Goal: Task Accomplishment & Management: Use online tool/utility

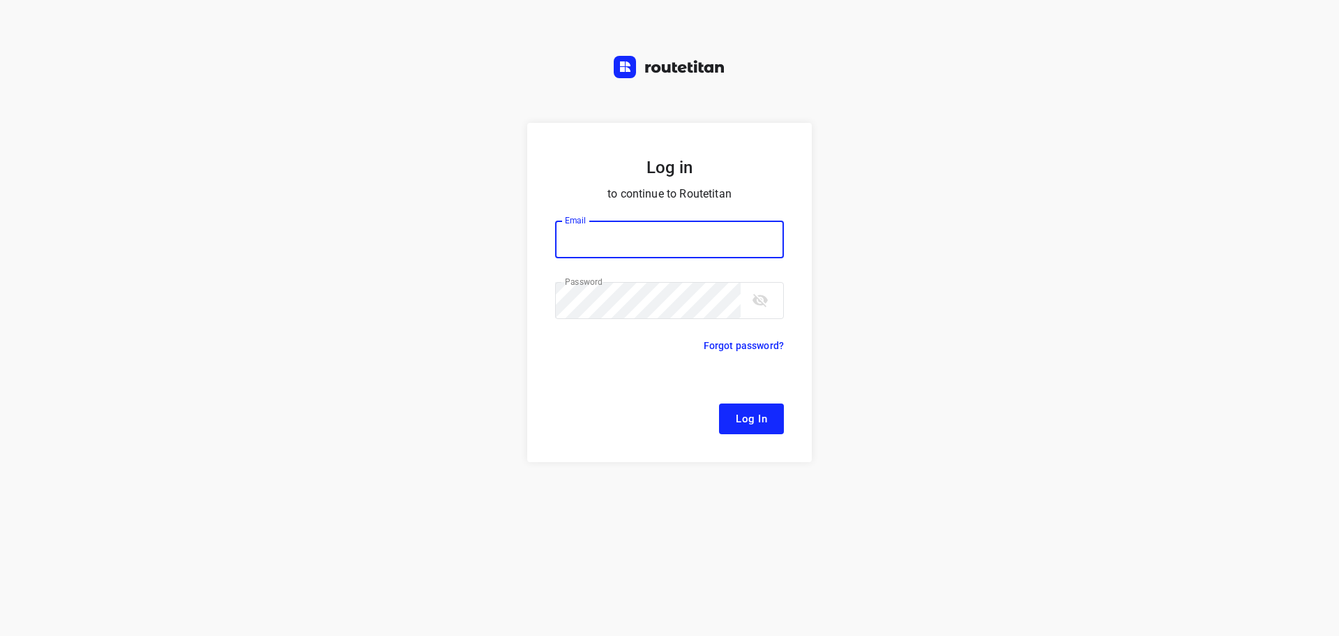
type input "[EMAIL_ADDRESS][DOMAIN_NAME]"
click at [731, 420] on button "Log In" at bounding box center [751, 418] width 65 height 31
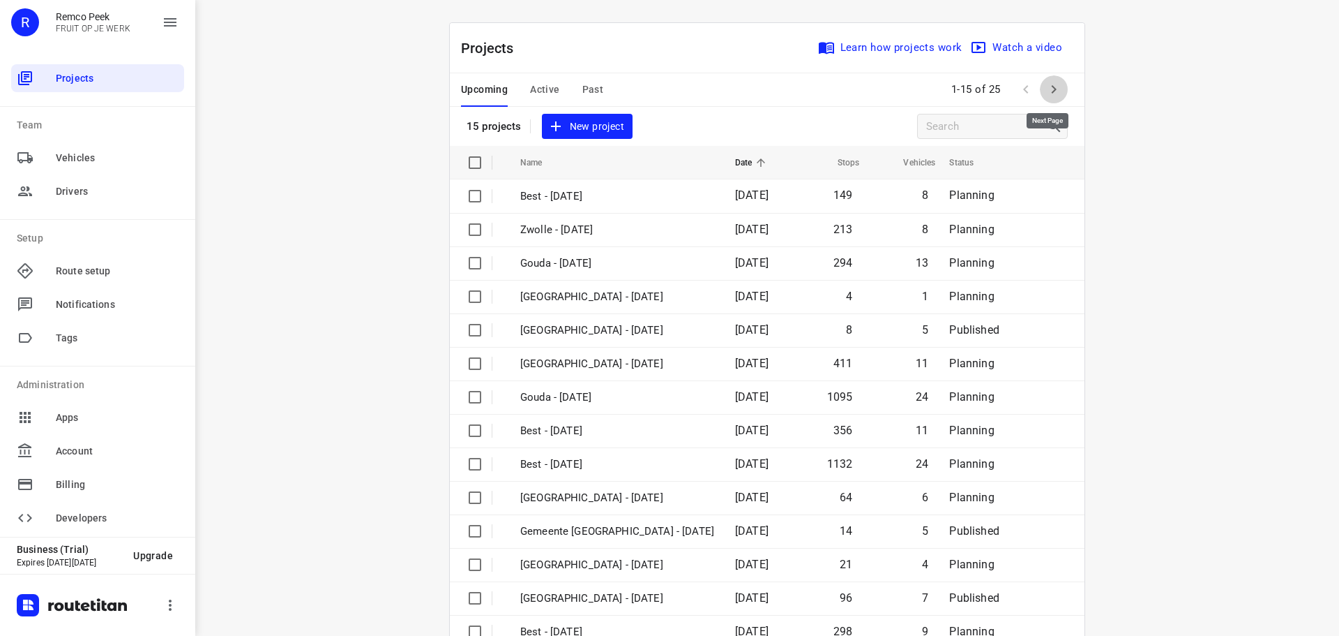
click at [1058, 86] on button "button" at bounding box center [1054, 89] width 28 height 28
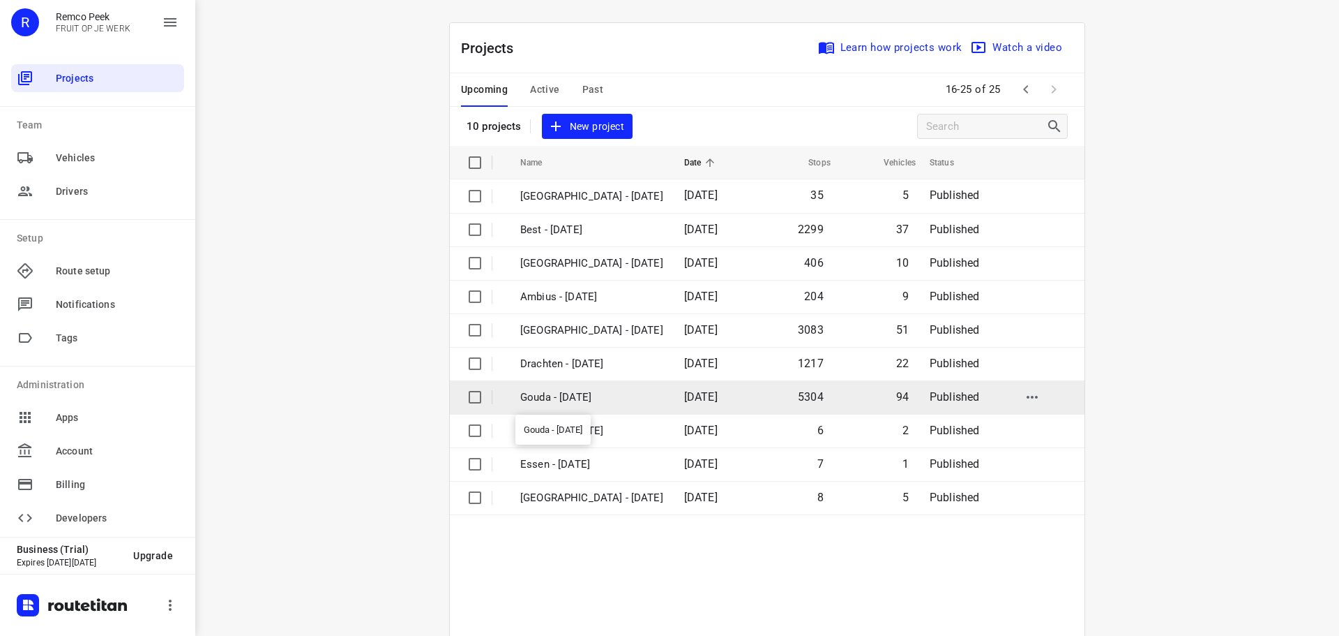
click at [586, 395] on p "Gouda - [DATE]" at bounding box center [591, 397] width 143 height 16
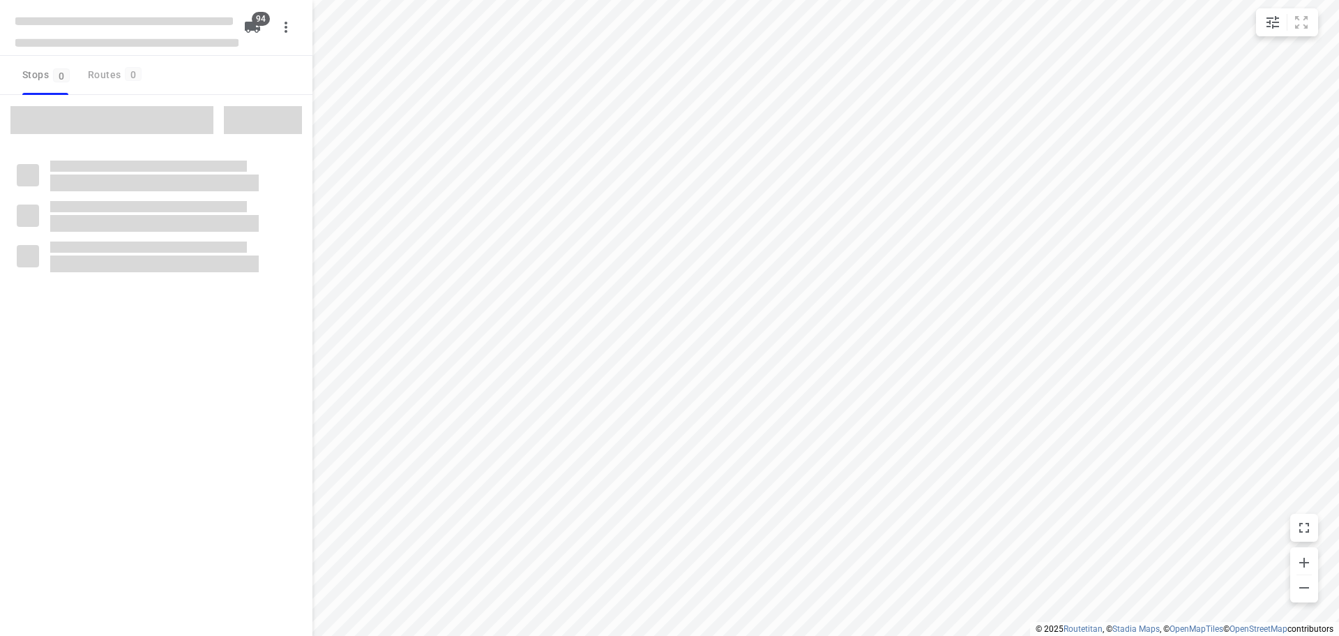
checkbox input "true"
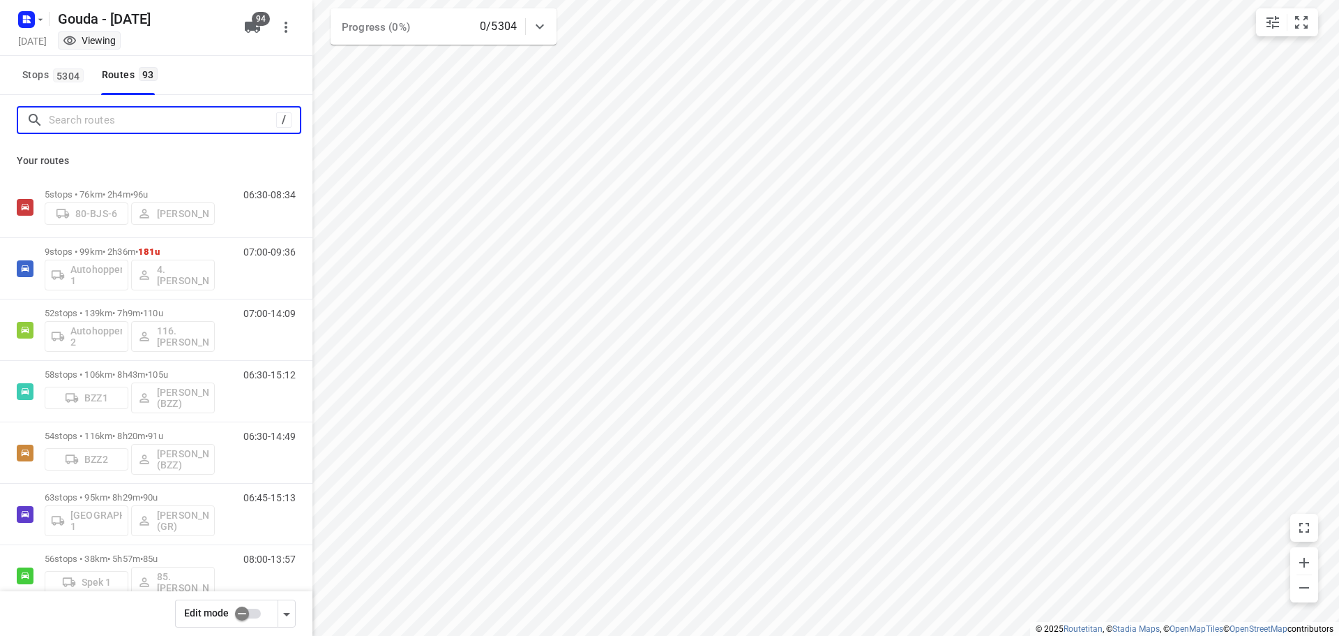
click at [139, 120] on input "Search routes" at bounding box center [162, 121] width 227 height 22
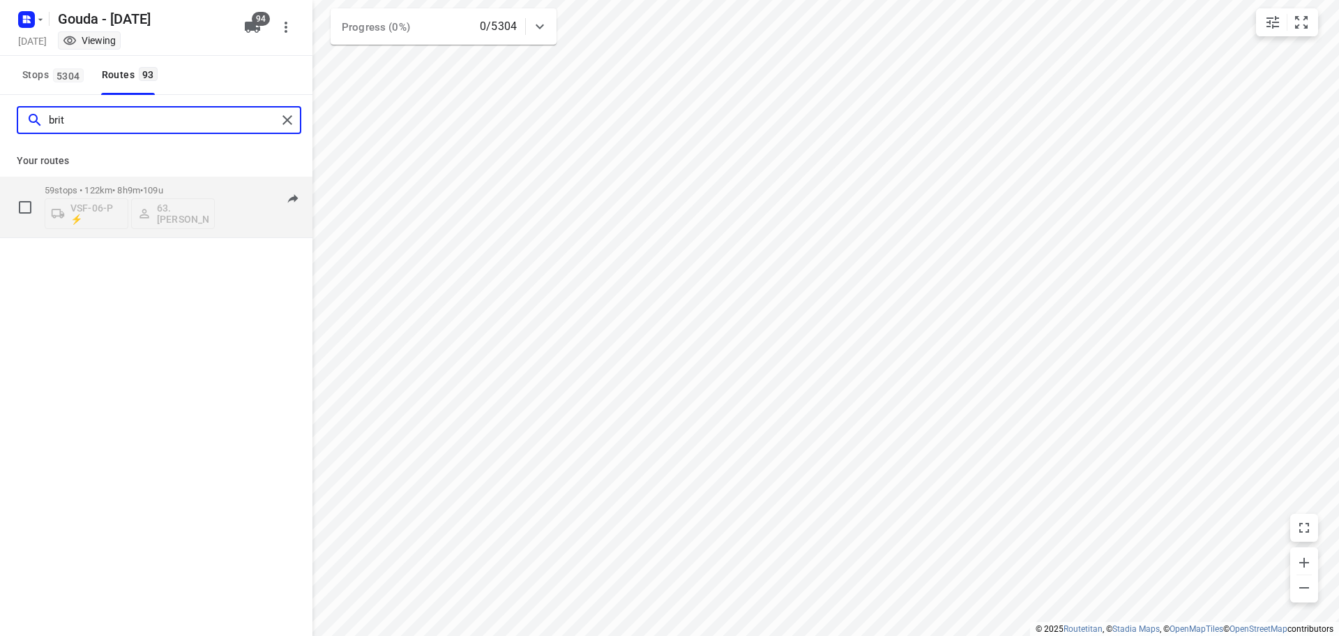
type input "brit"
click at [130, 185] on p "59 stops • 122km • 8h9m • 109u" at bounding box center [130, 190] width 170 height 10
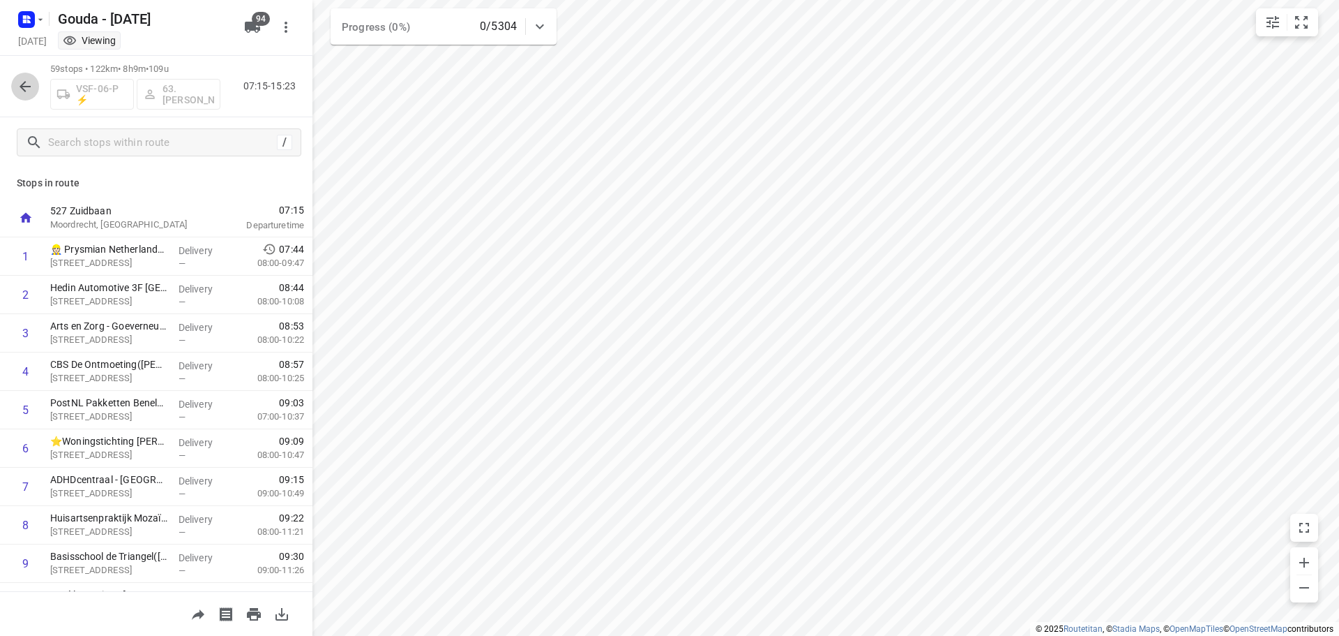
click at [28, 87] on icon "button" at bounding box center [25, 86] width 11 height 11
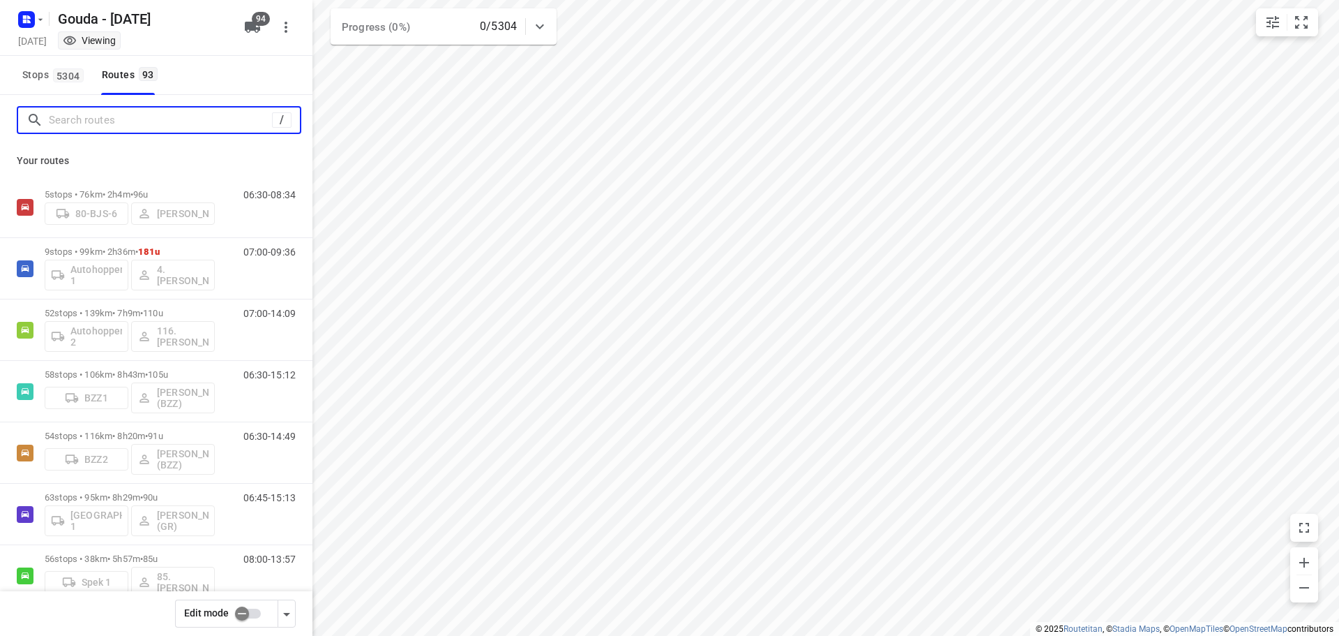
click at [102, 121] on input "Search routes" at bounding box center [160, 121] width 223 height 22
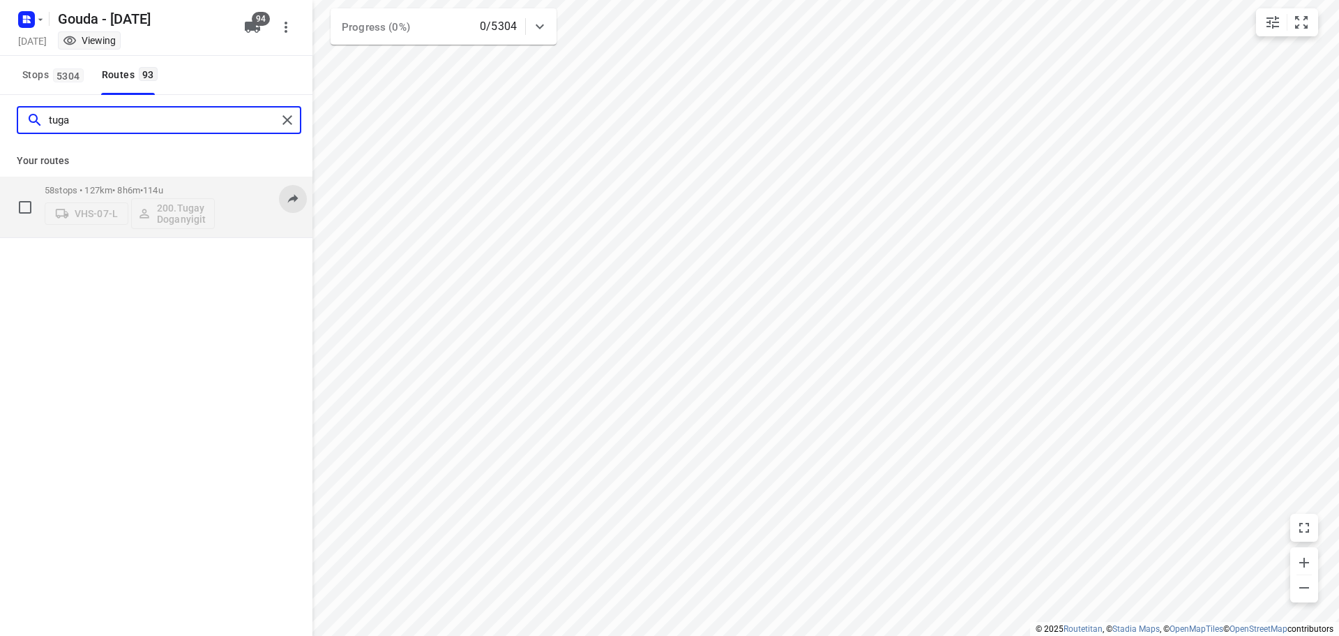
type input "tuga"
click at [292, 201] on icon at bounding box center [293, 198] width 14 height 14
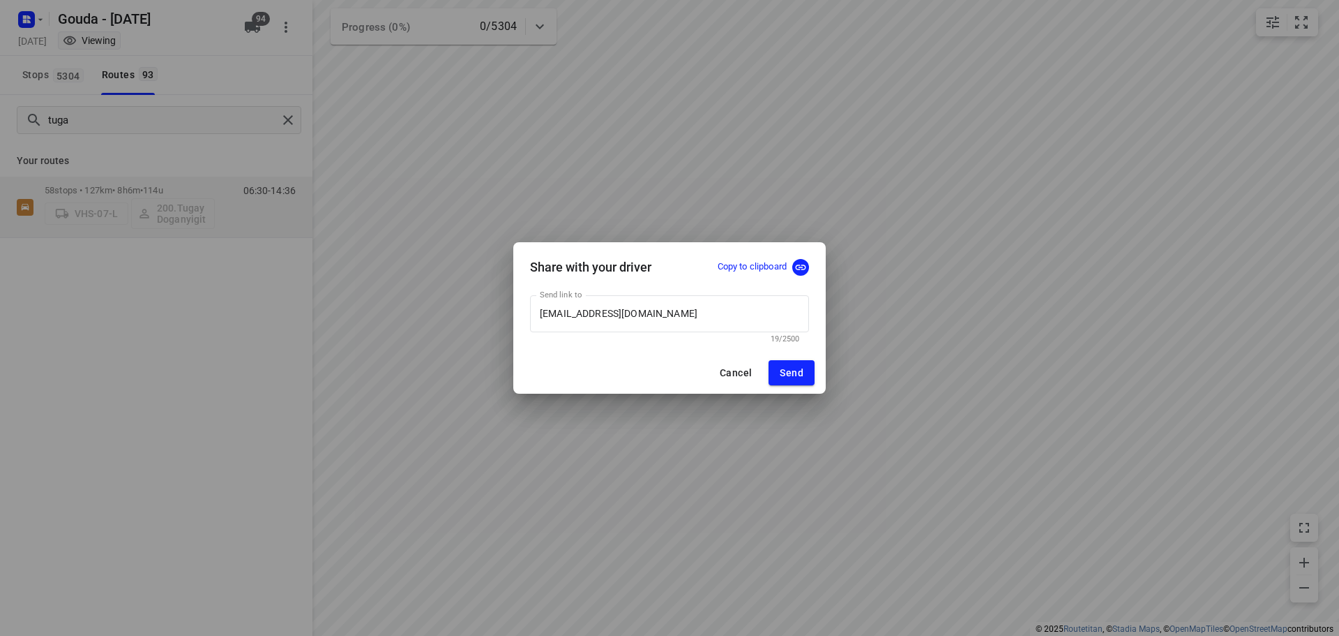
click at [755, 265] on p "Copy to clipboard" at bounding box center [752, 266] width 69 height 13
